Goal: Task Accomplishment & Management: Manage account settings

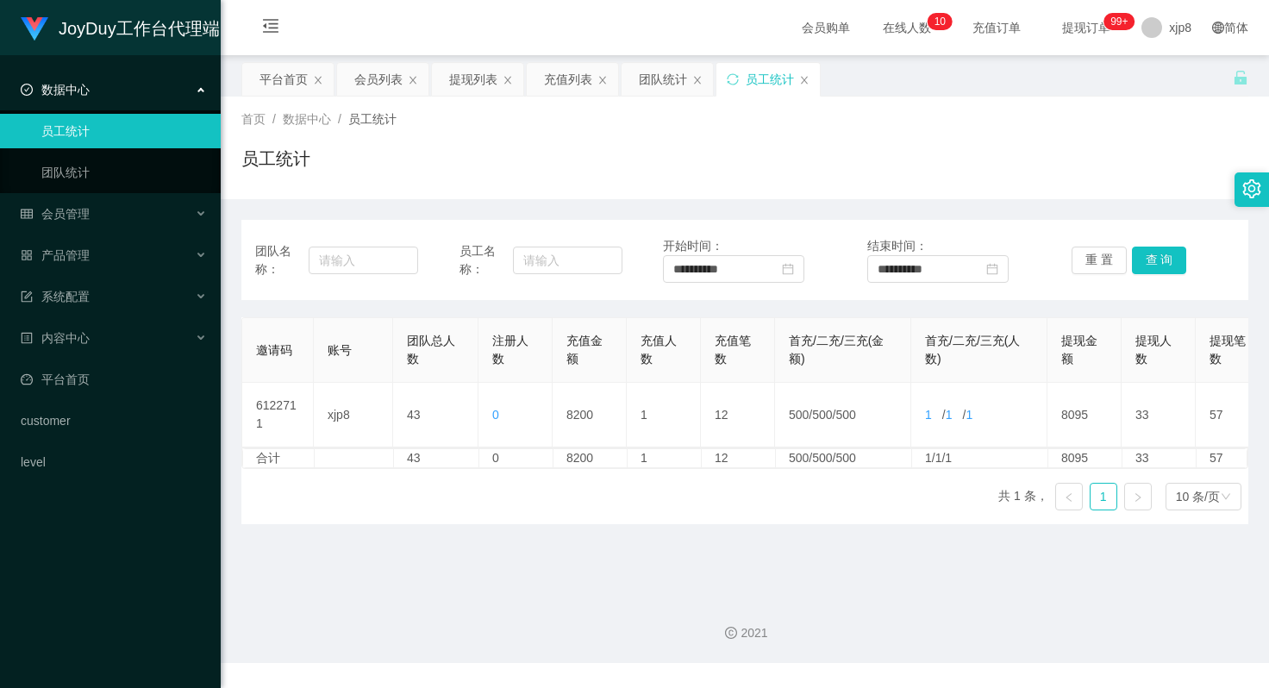
scroll to position [0, 109]
click at [1158, 73] on span "退出登录" at bounding box center [1170, 76] width 48 height 14
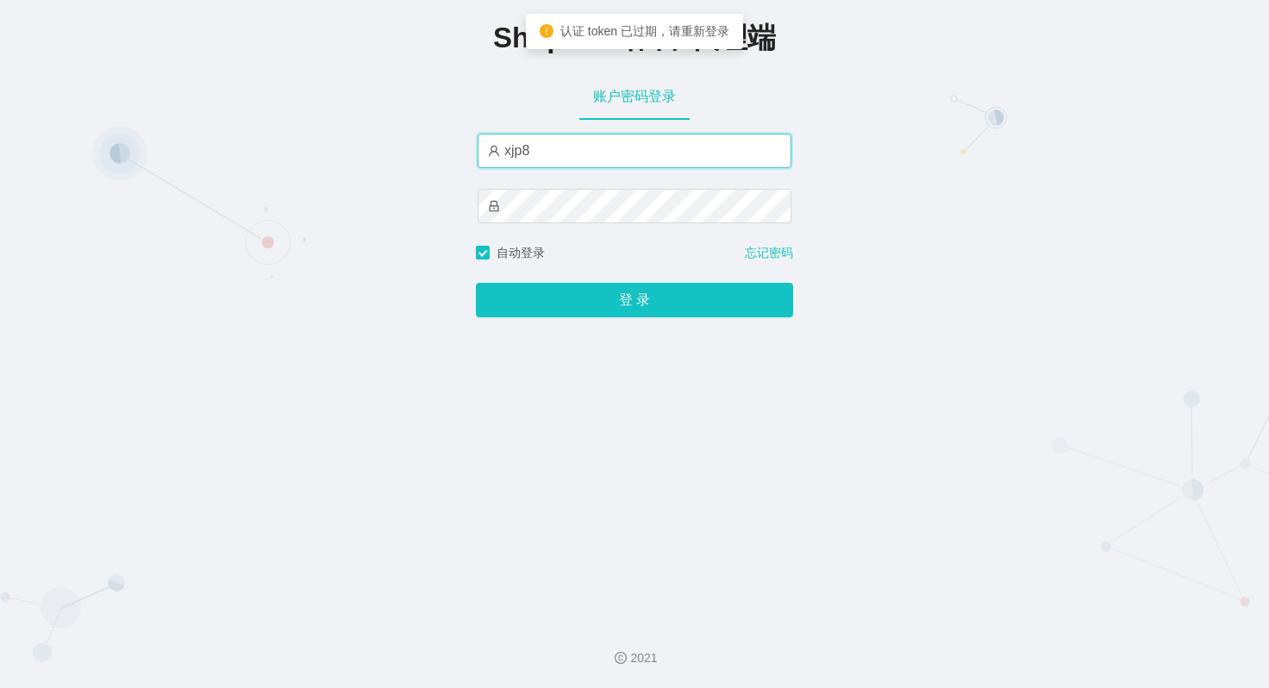
click at [549, 145] on input "xjp8" at bounding box center [635, 151] width 314 height 34
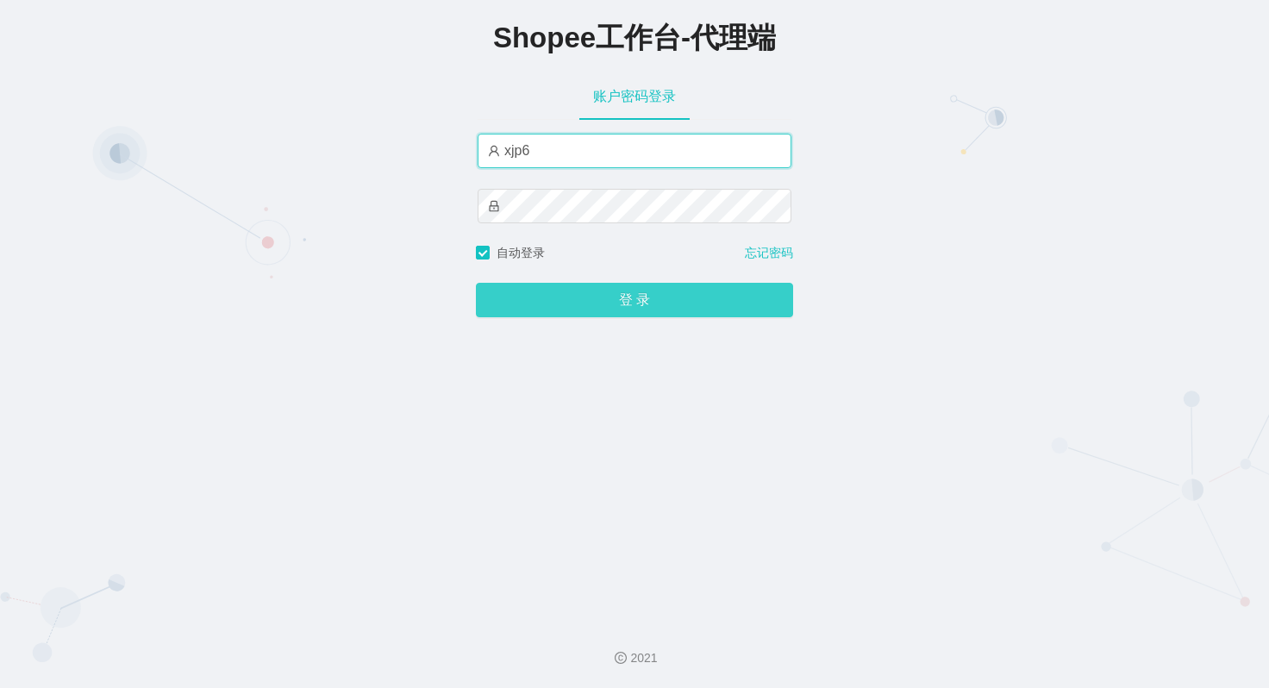
type input "xjp6"
click at [658, 292] on button "登 录" at bounding box center [634, 300] width 317 height 34
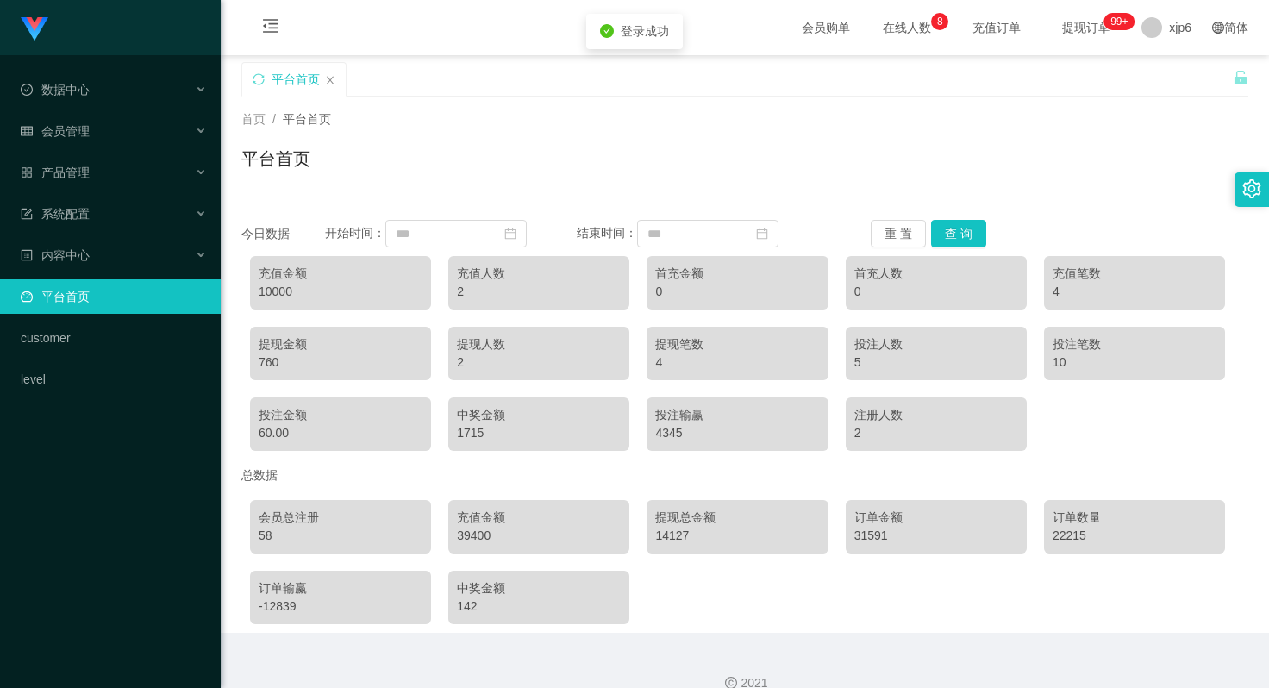
click at [601, 172] on div "平台首页" at bounding box center [744, 166] width 1007 height 40
click at [1169, 78] on span "退出登录" at bounding box center [1170, 76] width 48 height 14
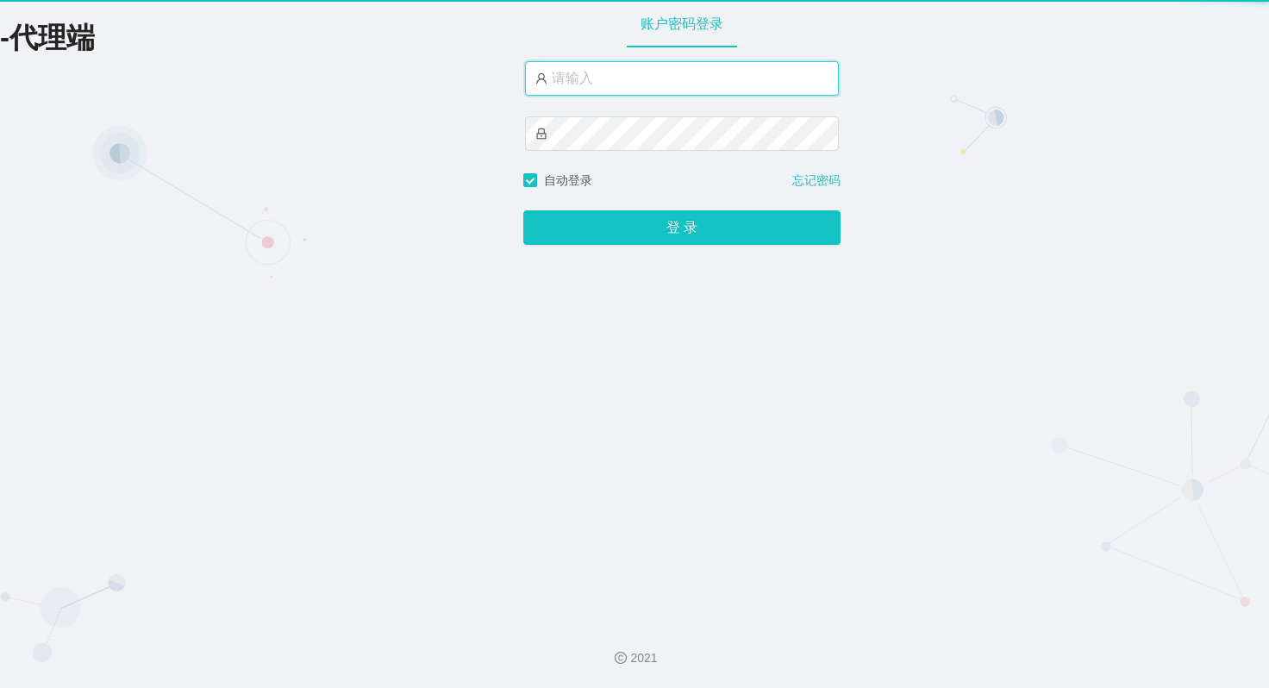
type input "xjp8"
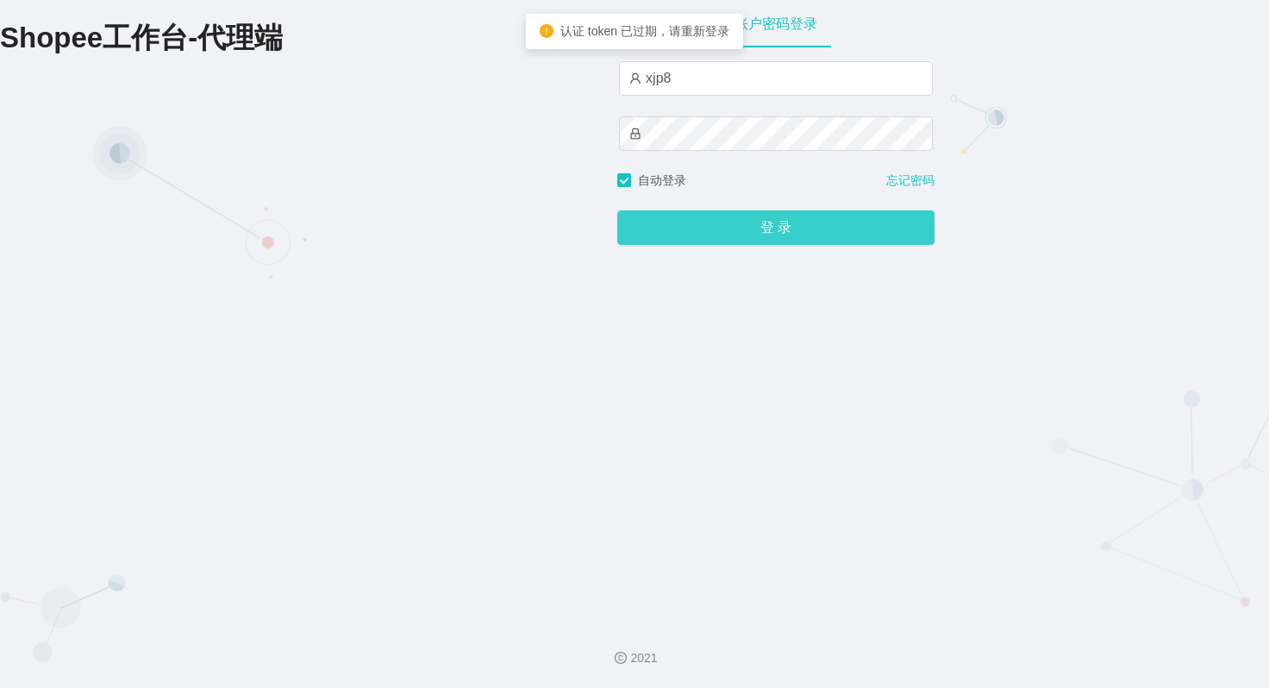
click at [741, 231] on button "登 录" at bounding box center [775, 227] width 317 height 34
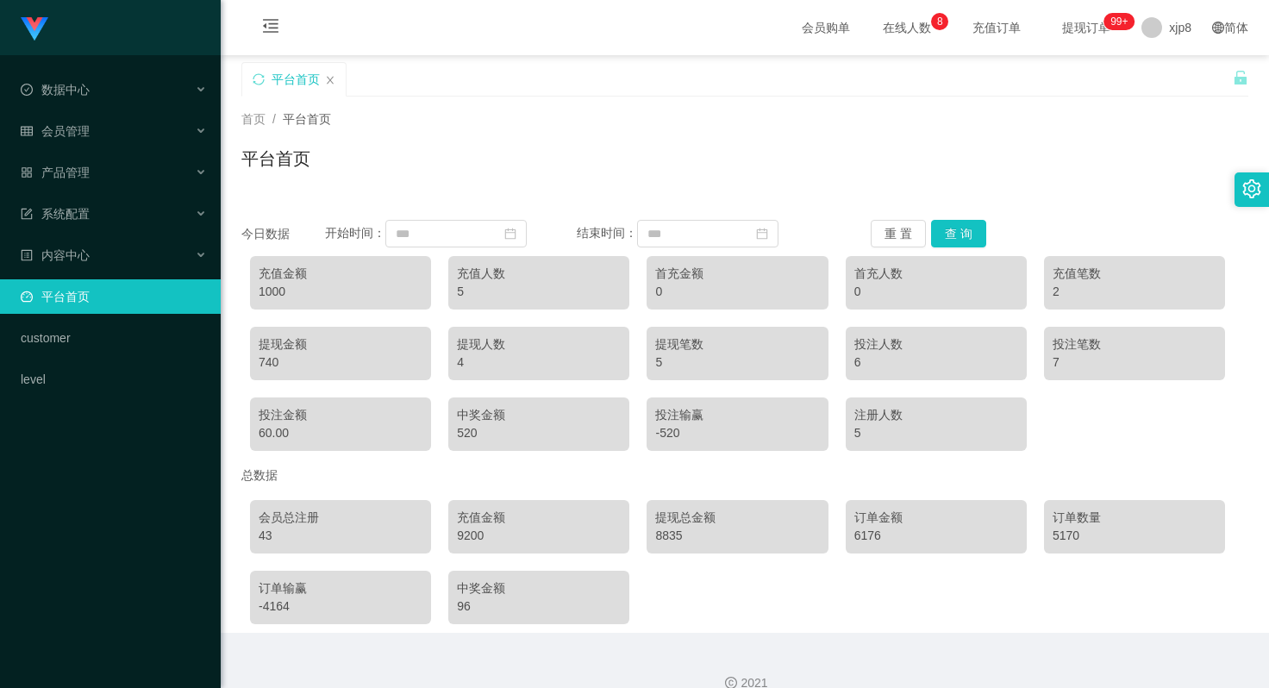
click at [665, 539] on div "8835" at bounding box center [737, 536] width 164 height 18
click at [665, 538] on div "8835" at bounding box center [737, 536] width 164 height 18
click at [1174, 81] on span "退出登录" at bounding box center [1170, 76] width 48 height 14
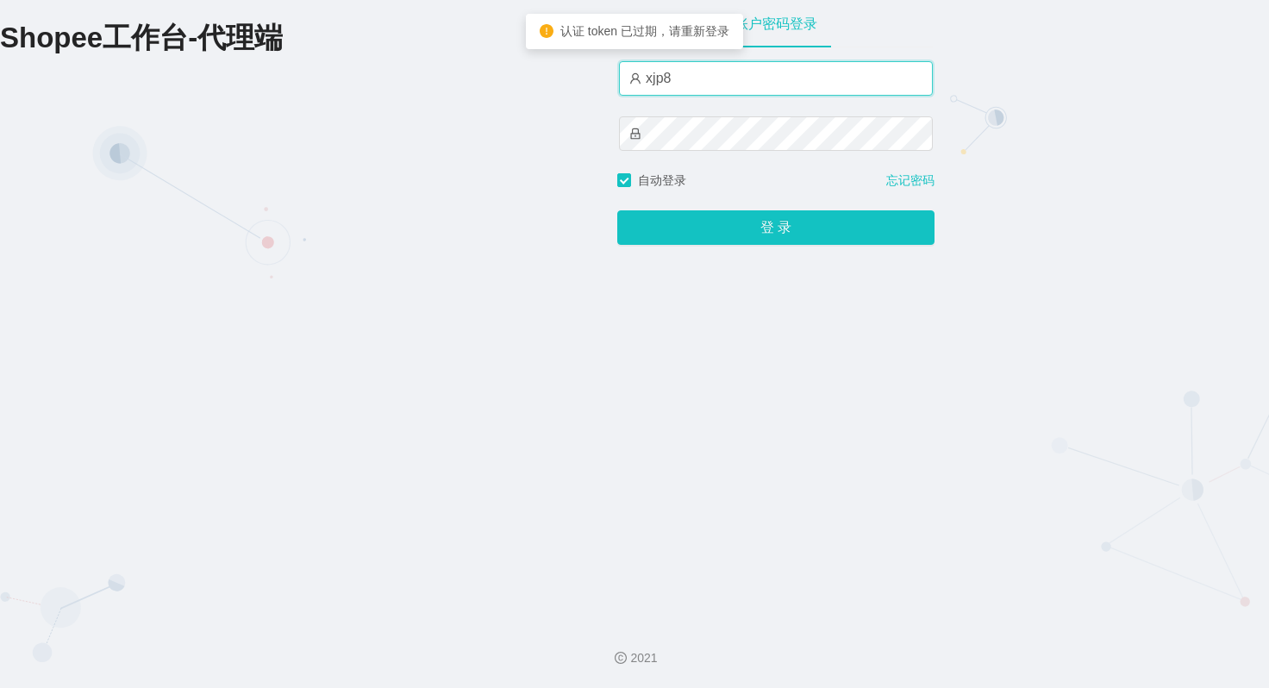
click at [711, 78] on input "xjp8" at bounding box center [776, 78] width 314 height 34
type input "xjp1"
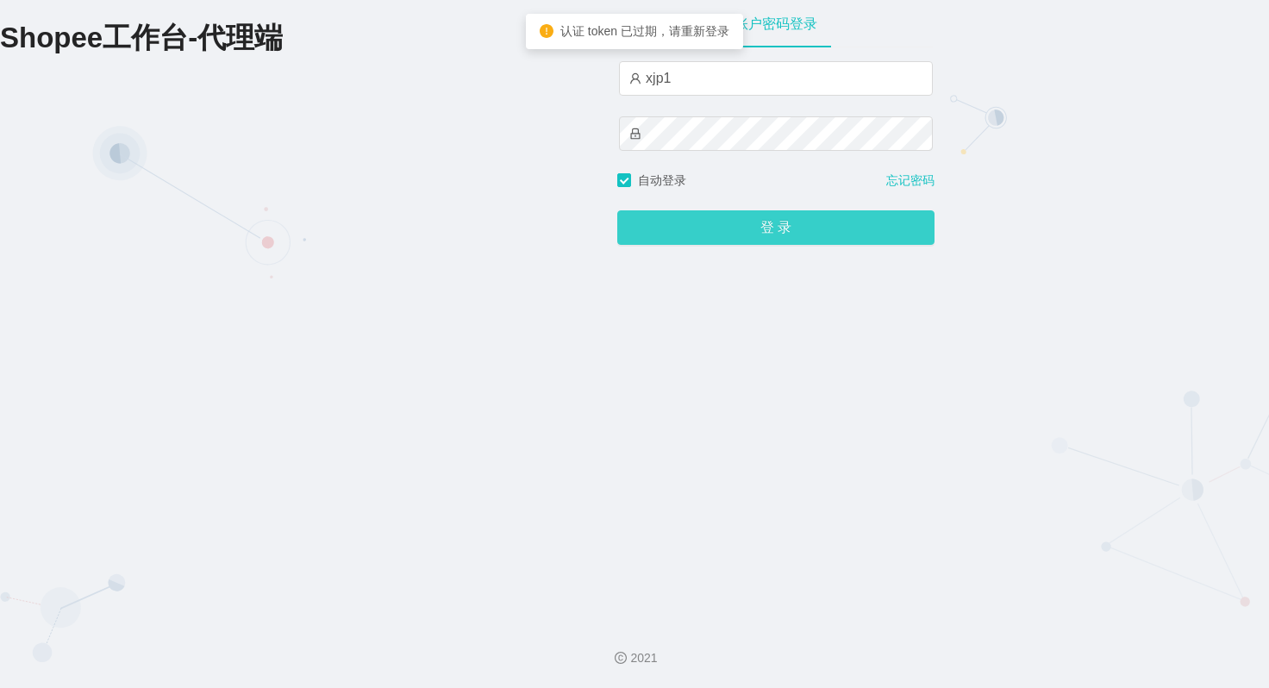
click at [769, 229] on button "登 录" at bounding box center [775, 227] width 317 height 34
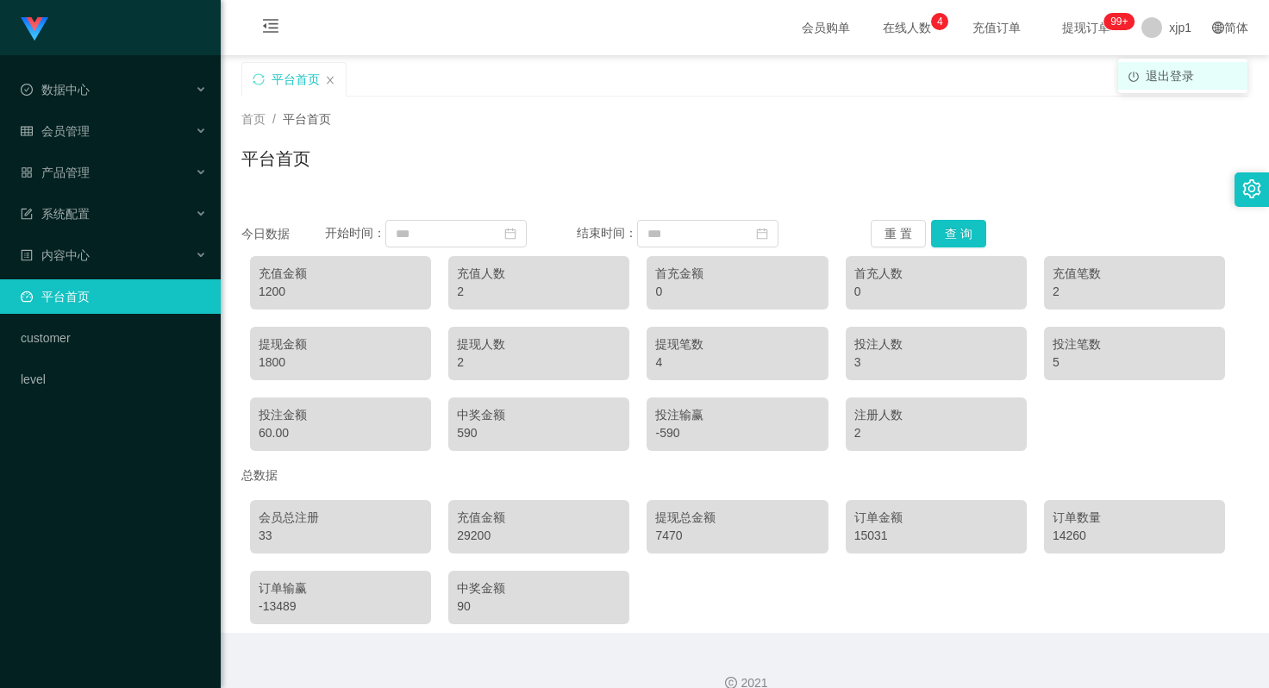
click at [1187, 83] on span "退出登录" at bounding box center [1170, 76] width 48 height 14
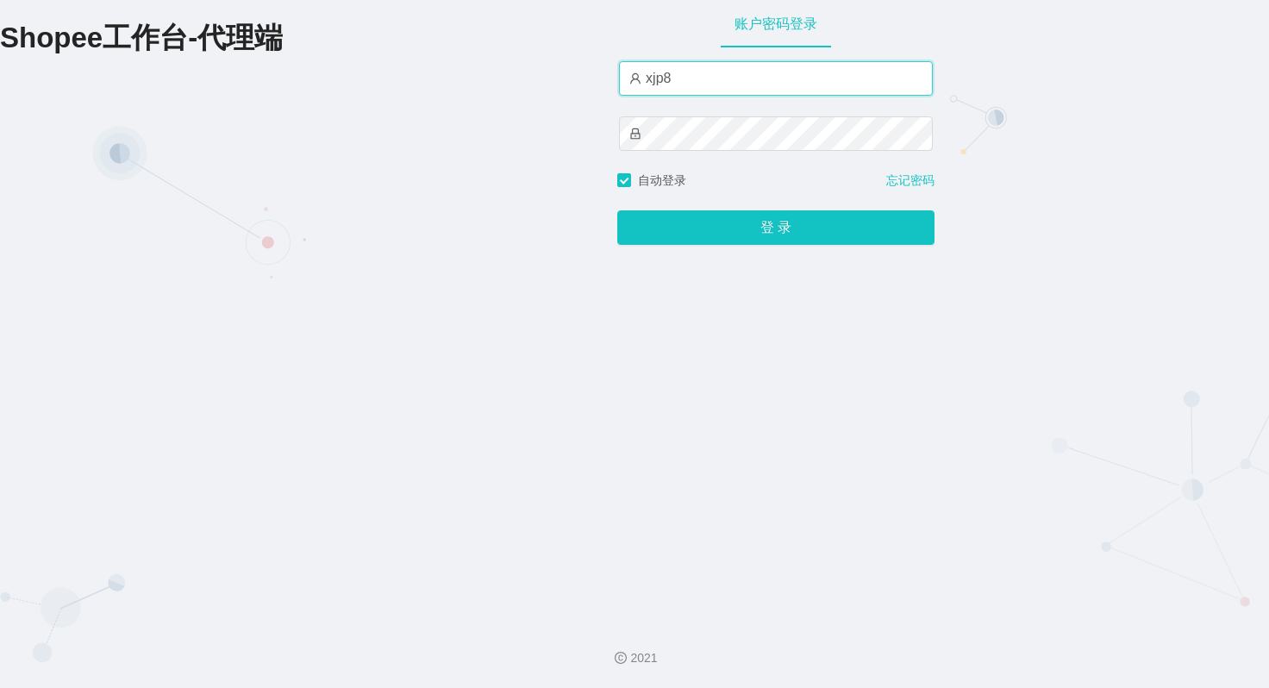
click at [686, 79] on input "xjp8" at bounding box center [776, 78] width 314 height 34
type input "xjp3"
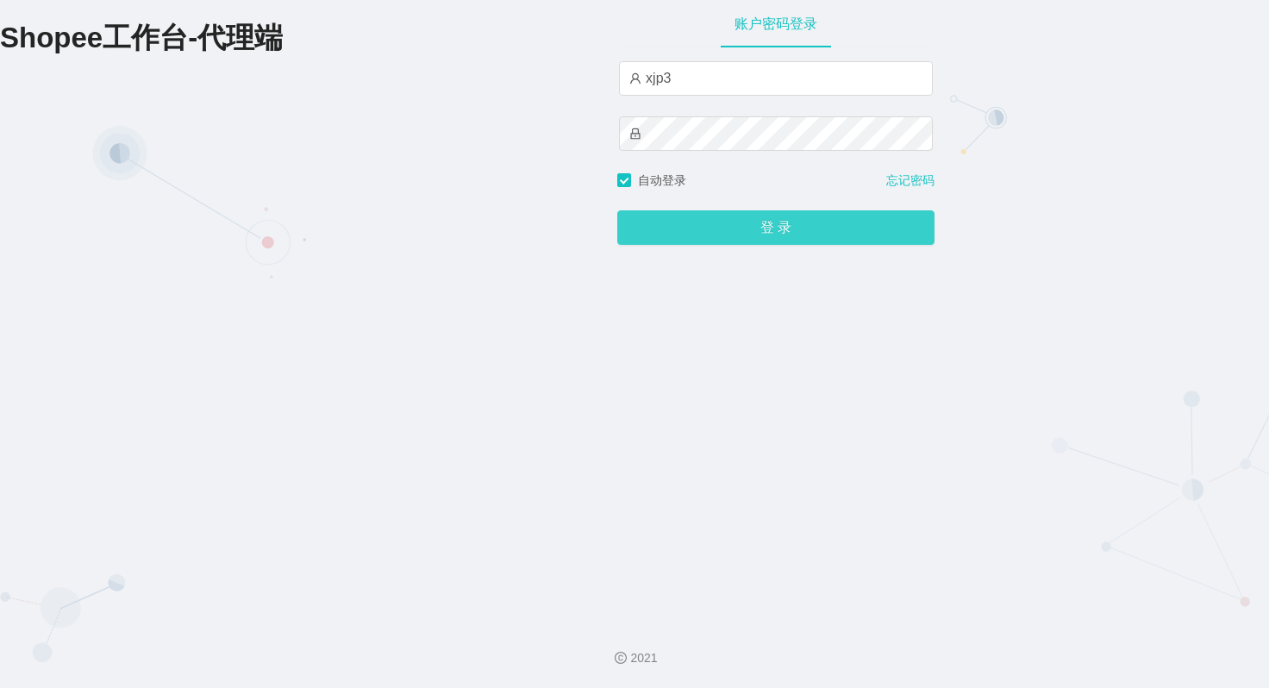
click at [792, 226] on button "登 录" at bounding box center [775, 227] width 317 height 34
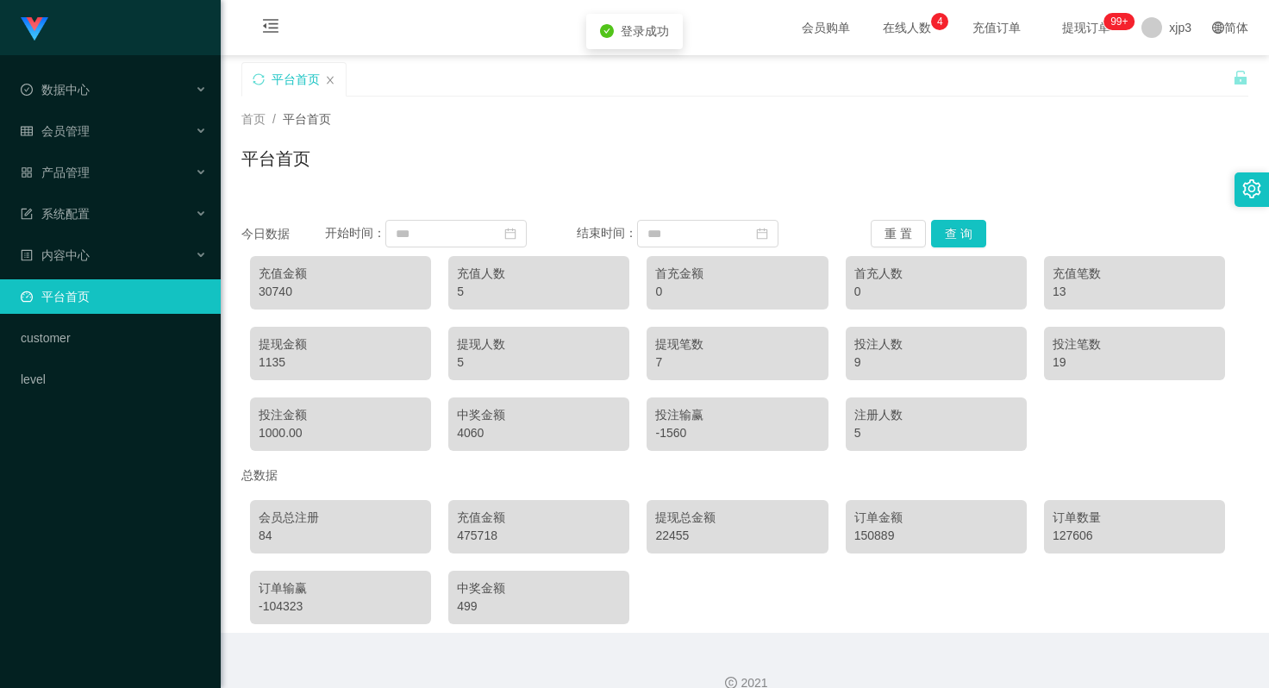
click at [478, 539] on div "475718" at bounding box center [539, 536] width 164 height 18
click at [467, 539] on div "475718" at bounding box center [539, 536] width 164 height 18
click at [674, 538] on div "22455" at bounding box center [737, 536] width 164 height 18
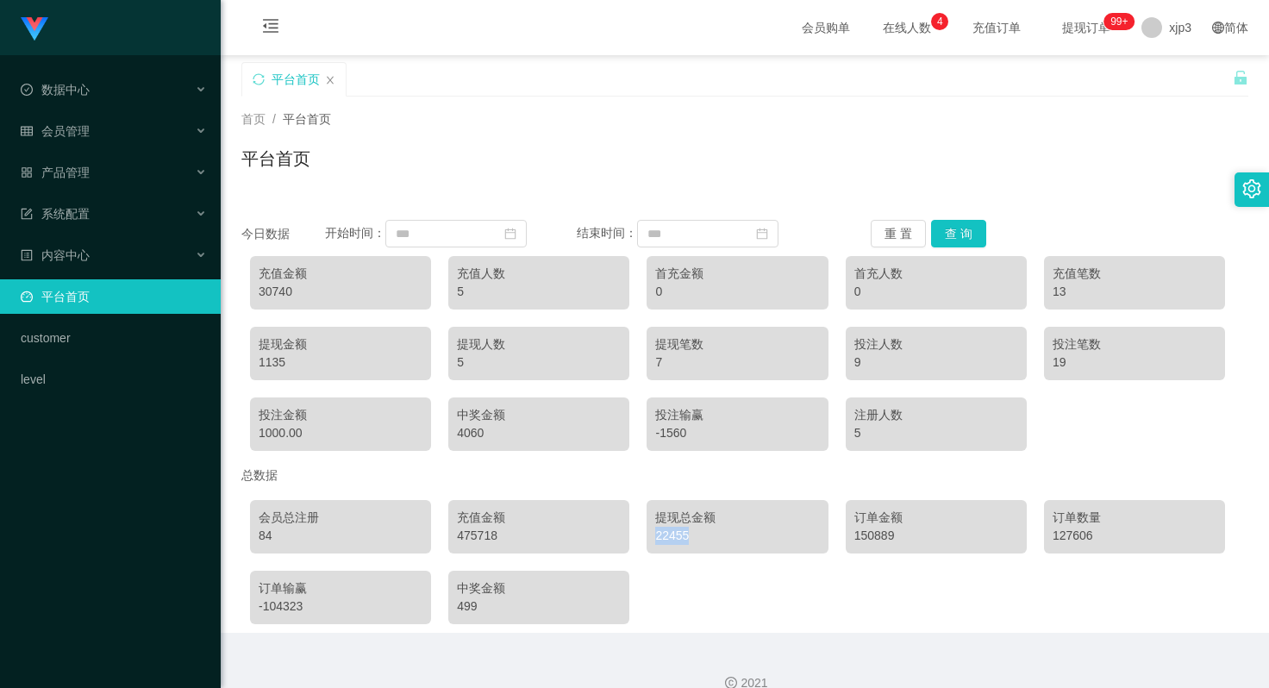
click at [674, 538] on div "22455" at bounding box center [737, 536] width 164 height 18
click at [661, 538] on div "22455" at bounding box center [737, 536] width 164 height 18
click at [672, 538] on div "22455" at bounding box center [737, 536] width 164 height 18
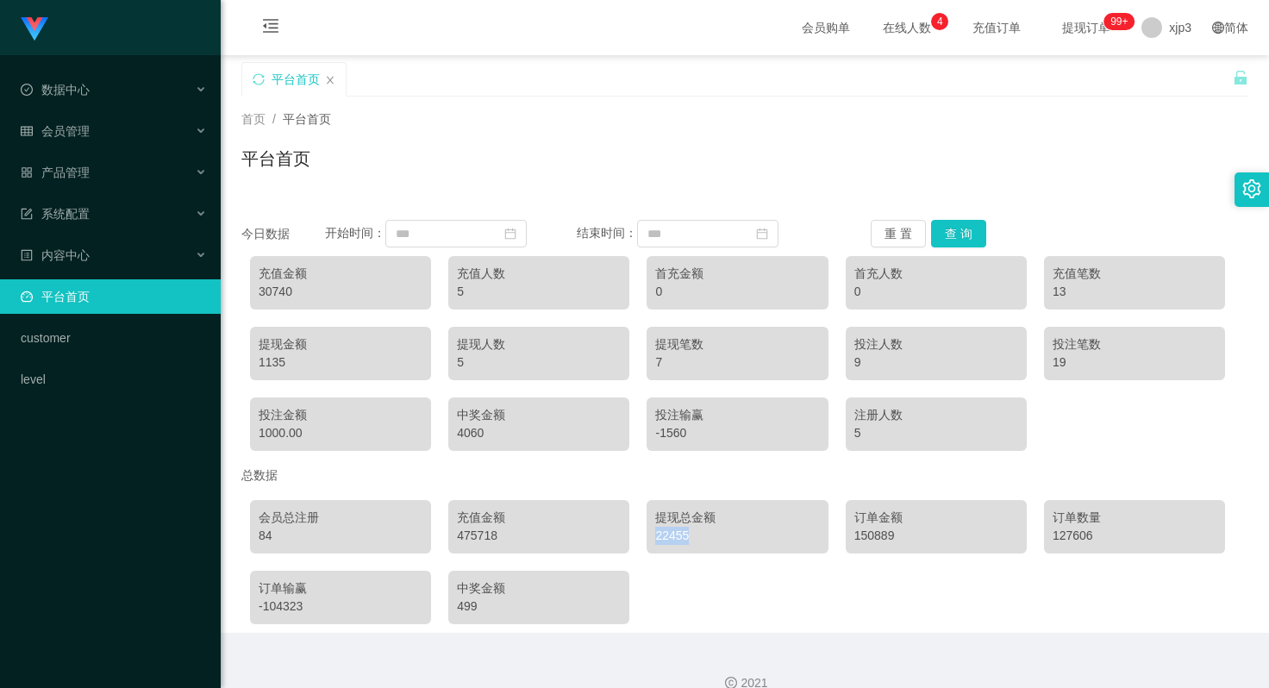
click at [672, 538] on div "22455" at bounding box center [737, 536] width 164 height 18
click at [480, 539] on div "475718" at bounding box center [539, 536] width 164 height 18
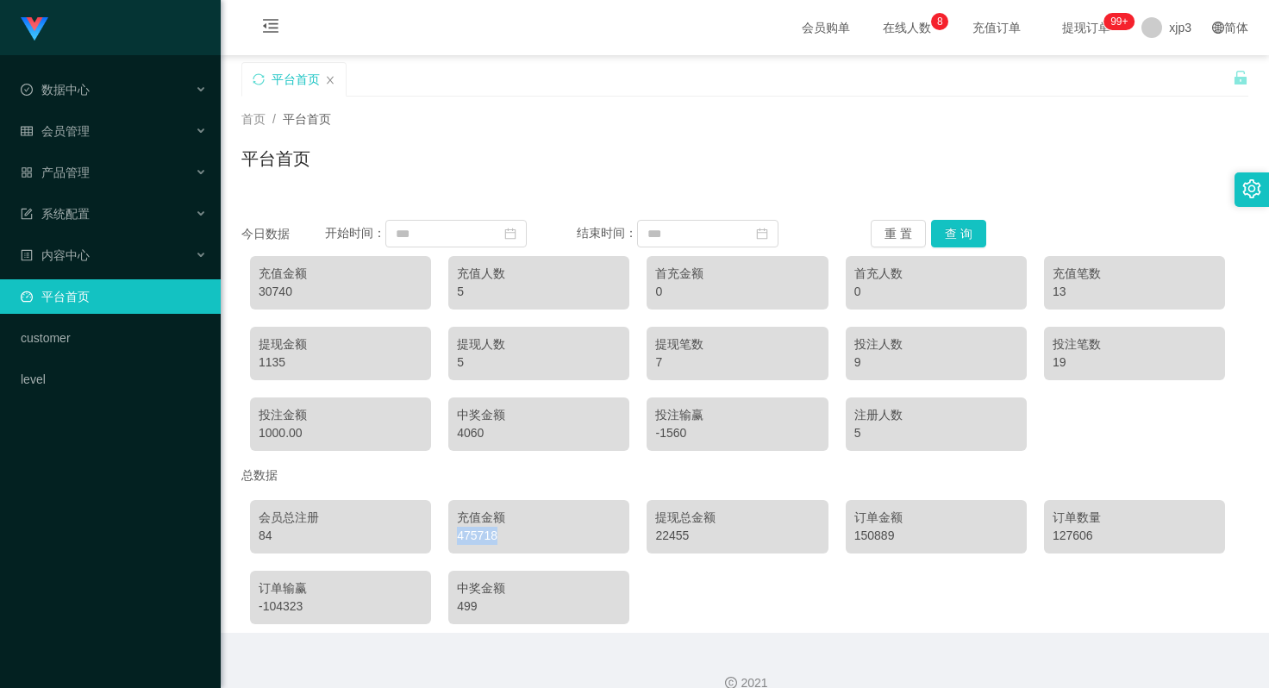
click at [486, 536] on div "475718" at bounding box center [539, 536] width 164 height 18
click at [470, 536] on div "475718" at bounding box center [539, 536] width 164 height 18
click at [481, 536] on div "475718" at bounding box center [539, 536] width 164 height 18
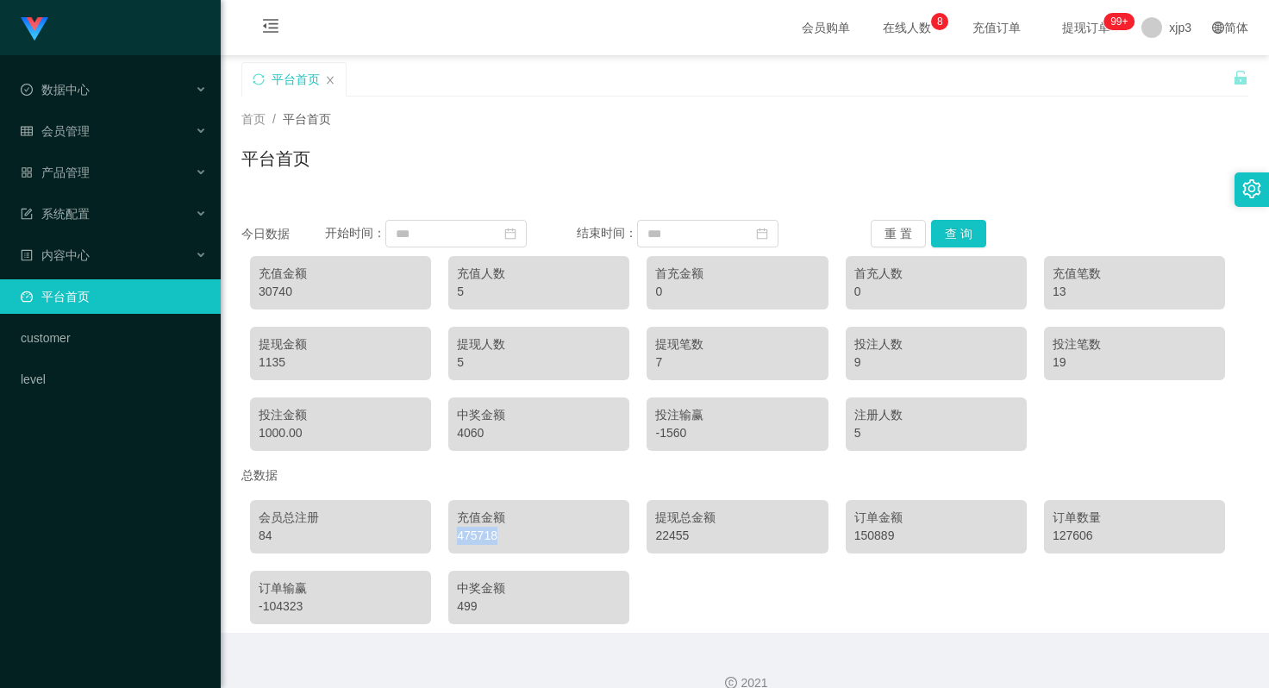
click at [481, 536] on div "475718" at bounding box center [539, 536] width 164 height 18
click at [472, 538] on div "475718" at bounding box center [539, 536] width 164 height 18
click at [474, 538] on div "475718" at bounding box center [539, 536] width 164 height 18
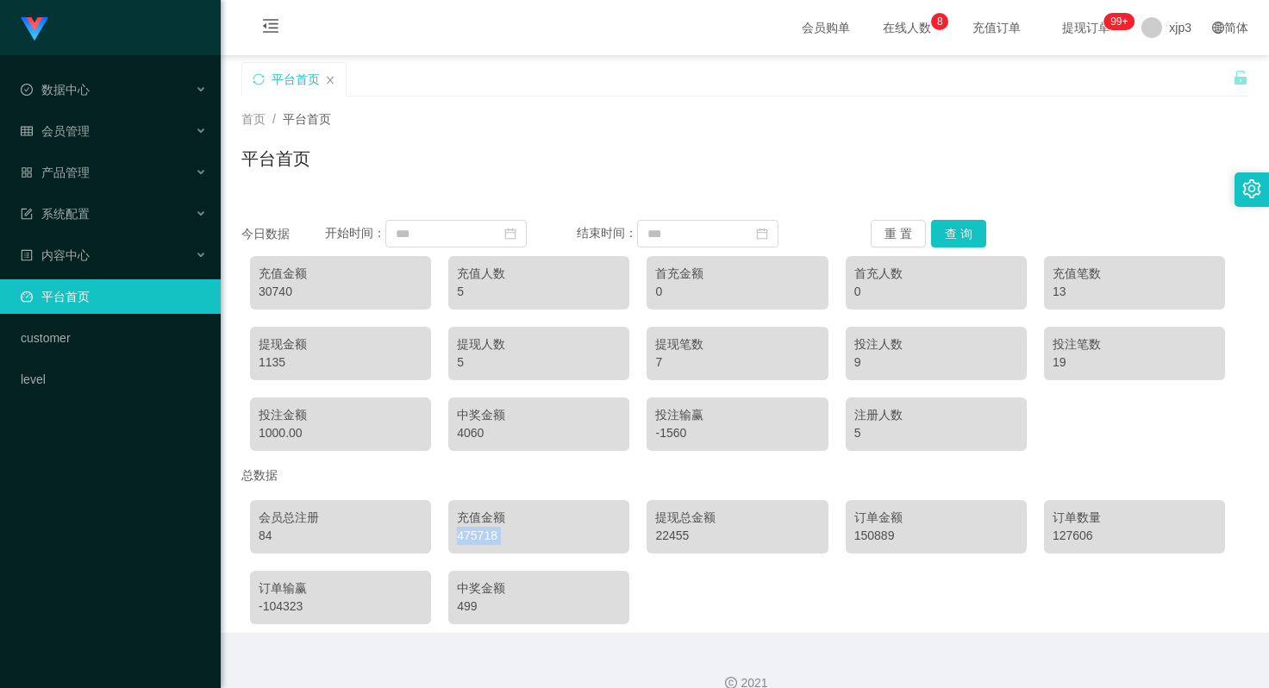
click at [474, 538] on div "475718" at bounding box center [539, 536] width 164 height 18
click at [481, 538] on div "475718" at bounding box center [539, 536] width 164 height 18
click at [1176, 82] on span "退出登录" at bounding box center [1170, 76] width 48 height 14
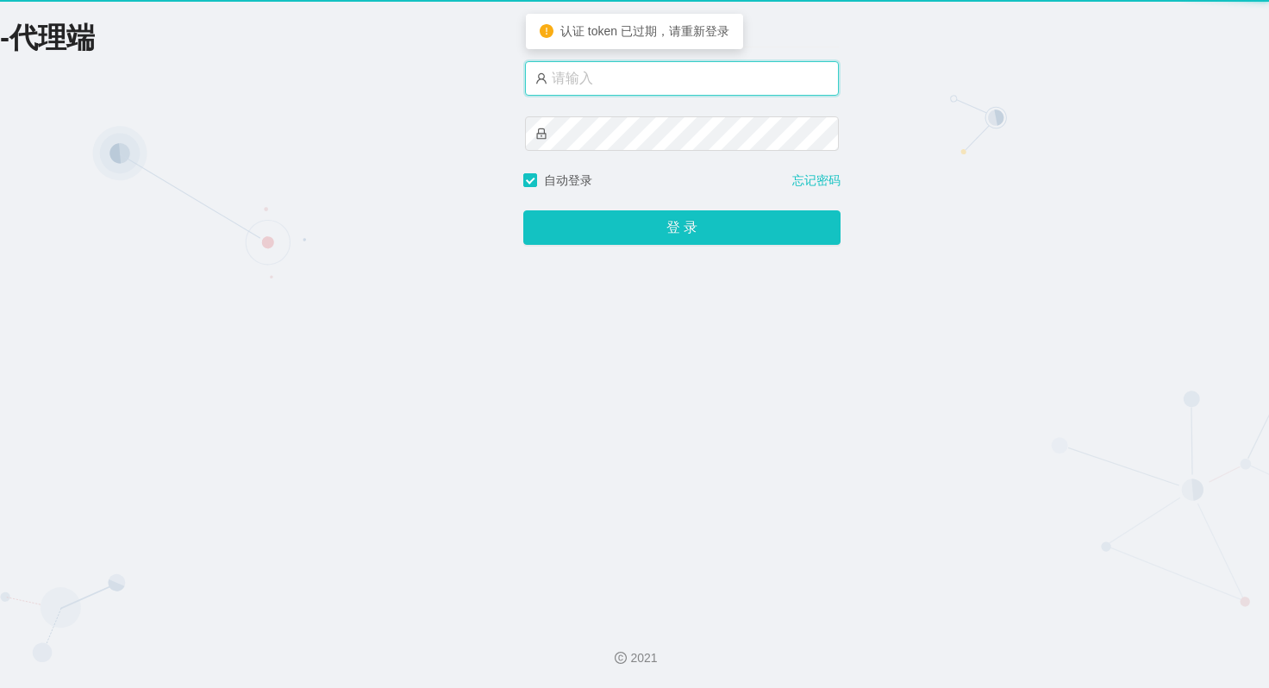
type input "xjp8"
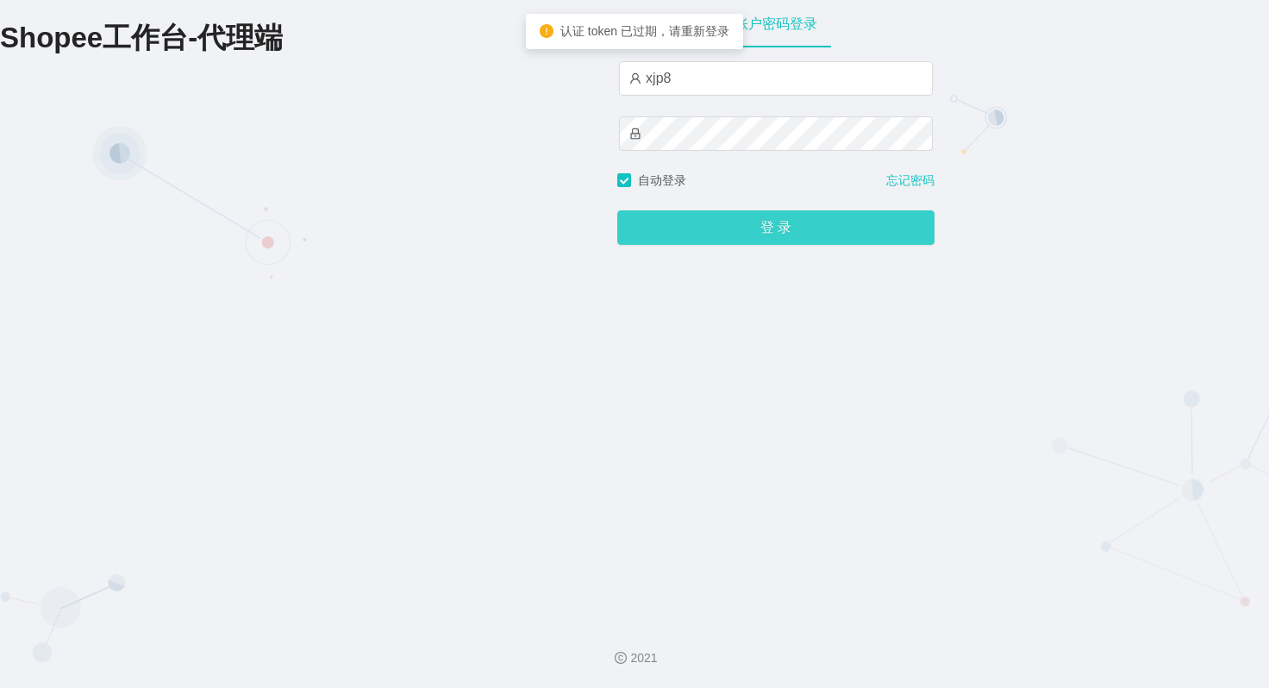
click at [766, 227] on button "登 录" at bounding box center [775, 227] width 317 height 34
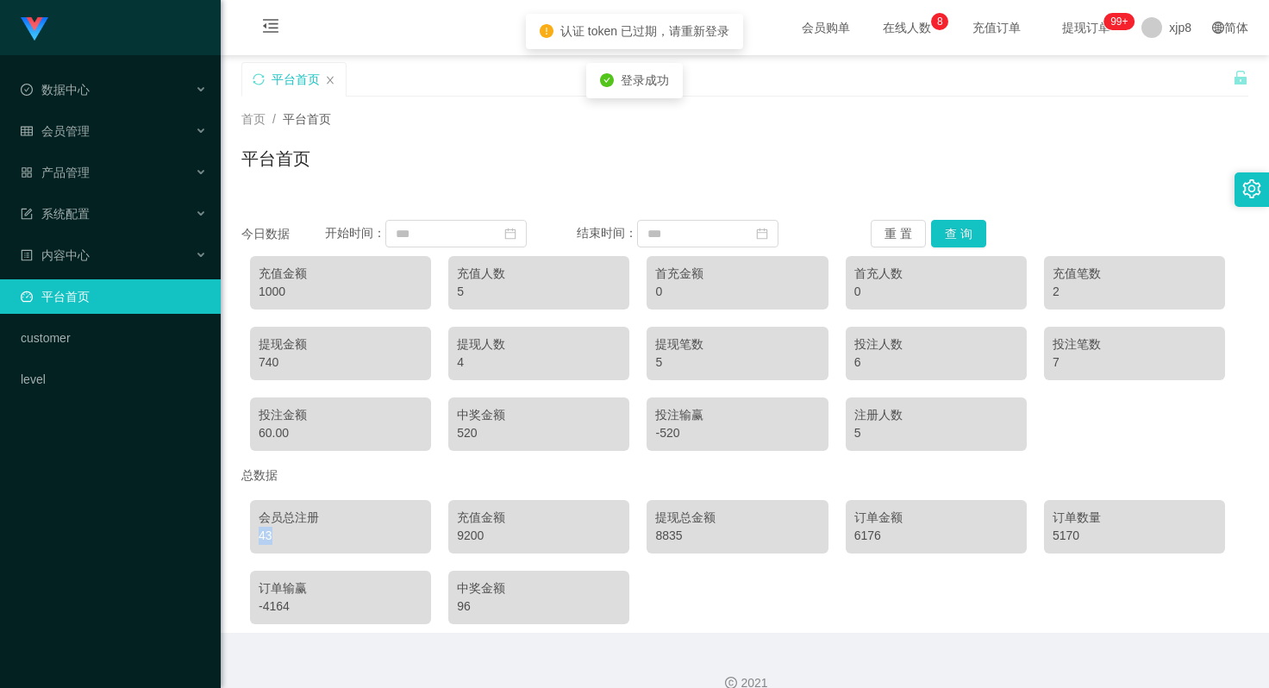
drag, startPoint x: 266, startPoint y: 535, endPoint x: 292, endPoint y: 533, distance: 26.8
click at [292, 533] on div "43" at bounding box center [341, 536] width 164 height 18
